Goal: Participate in discussion

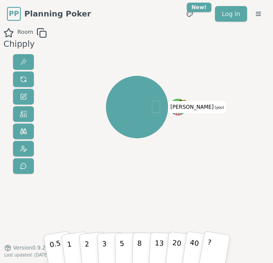
click at [210, 172] on div "Room Chipply [PERSON_NAME] (you) 0.5 1 2 3 5 8 13 20 40 ? Version 0.9.2 Last up…" at bounding box center [136, 147] width 273 height 239
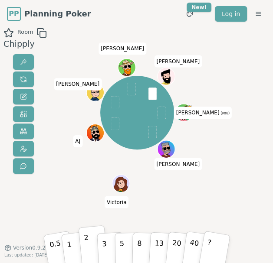
click at [91, 246] on button "2" at bounding box center [92, 245] width 29 height 41
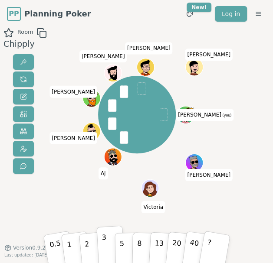
click at [101, 248] on button "3" at bounding box center [110, 246] width 28 height 40
click at [91, 246] on button "2" at bounding box center [92, 245] width 29 height 41
click at [109, 245] on button "3" at bounding box center [110, 246] width 28 height 40
click at [88, 243] on button "2" at bounding box center [92, 245] width 29 height 41
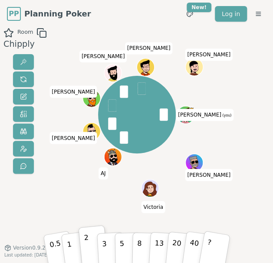
click at [97, 201] on div "[PERSON_NAME] (you) [PERSON_NAME] [PERSON_NAME] AJ [PERSON_NAME] [PERSON_NAME] …" at bounding box center [137, 147] width 138 height 239
click at [58, 56] on div "Room Chipply Consensus! 2 2 2 2 2 2 3 2 [PERSON_NAME] (you) [PERSON_NAME] [PERS…" at bounding box center [136, 147] width 273 height 239
click at [88, 245] on button "2" at bounding box center [92, 245] width 29 height 41
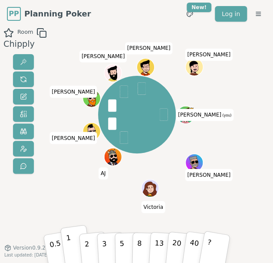
click at [71, 241] on button "1" at bounding box center [75, 246] width 31 height 42
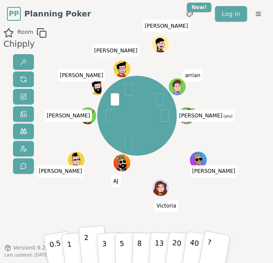
click at [90, 248] on button "2" at bounding box center [92, 245] width 29 height 41
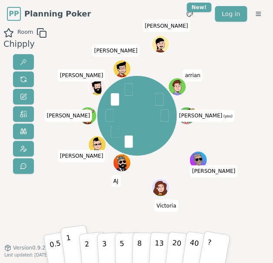
click at [71, 244] on button "1" at bounding box center [75, 246] width 31 height 42
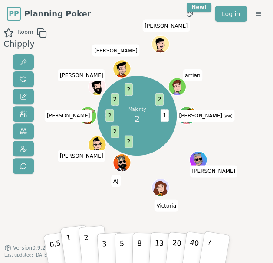
click at [92, 246] on button "2" at bounding box center [92, 245] width 29 height 41
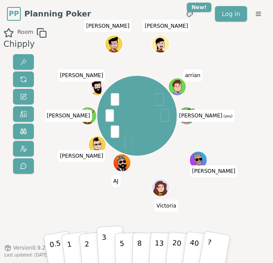
click at [105, 248] on p "3" at bounding box center [104, 246] width 6 height 29
click at [56, 196] on div "Room Chipply [PERSON_NAME] (you) [PERSON_NAME] [PERSON_NAME] AJ [PERSON_NAME] […" at bounding box center [136, 147] width 273 height 239
